Goal: Obtain resource: Download file/media

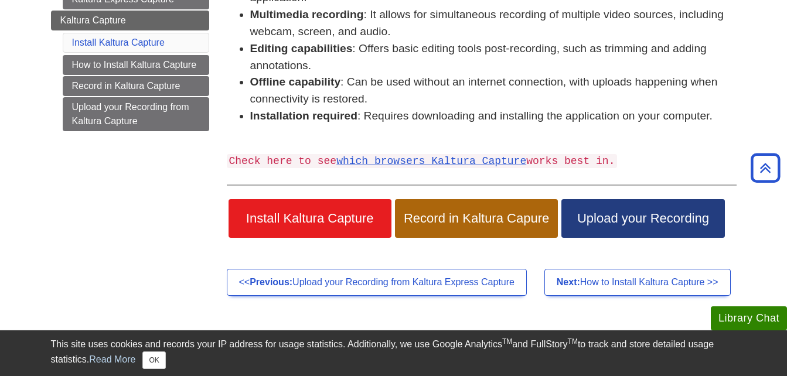
scroll to position [251, 0]
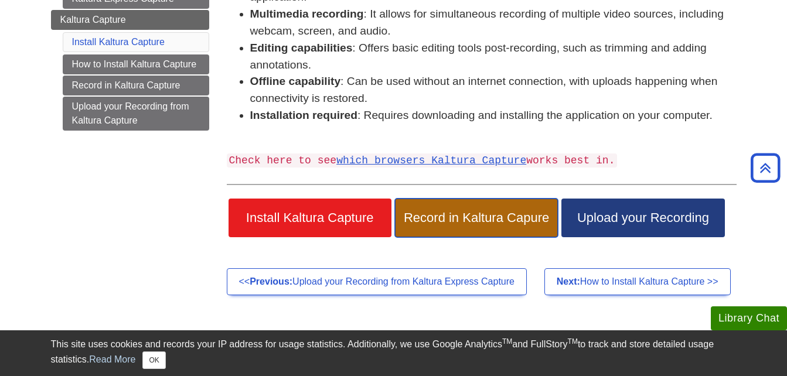
click at [418, 214] on span "Record in Kaltura Capure" at bounding box center [476, 217] width 145 height 15
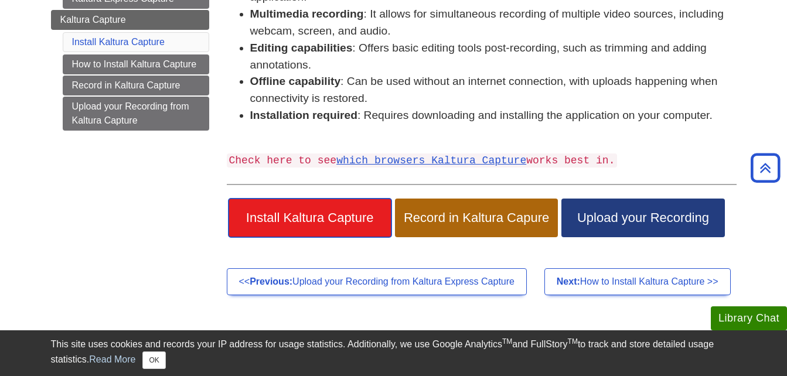
click at [269, 205] on link "Install Kaltura Capture" at bounding box center [310, 218] width 163 height 39
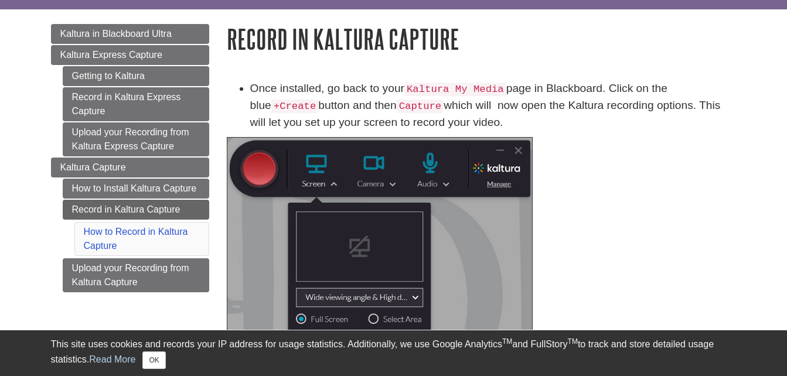
scroll to position [106, 0]
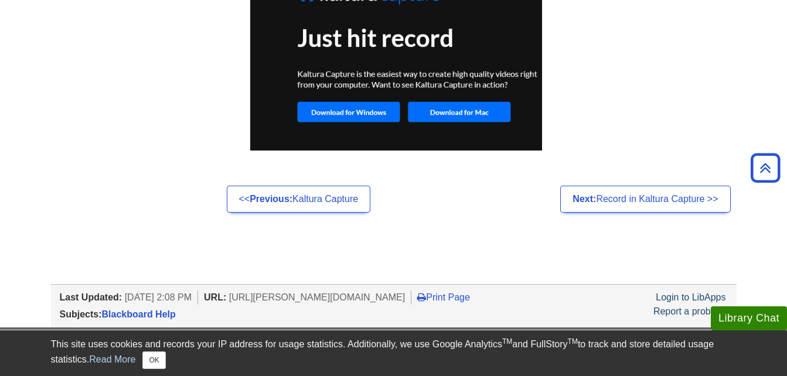
scroll to position [992, 0]
